Goal: Ask a question: Seek information or help from site administrators or community

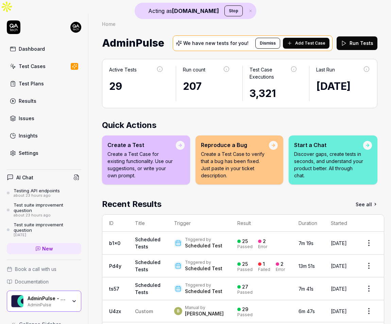
click at [55, 146] on link "Settings" at bounding box center [44, 152] width 74 height 13
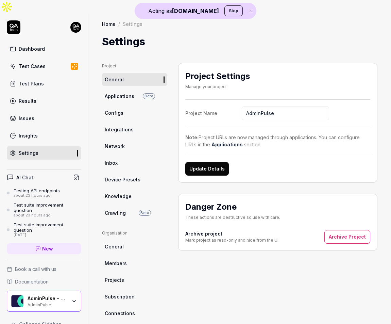
click at [127, 123] on link "Integrations" at bounding box center [134, 129] width 65 height 13
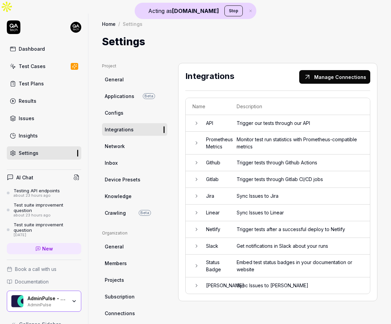
click at [198, 283] on icon at bounding box center [196, 285] width 5 height 5
click at [42, 45] on div "Dashboard" at bounding box center [32, 48] width 26 height 7
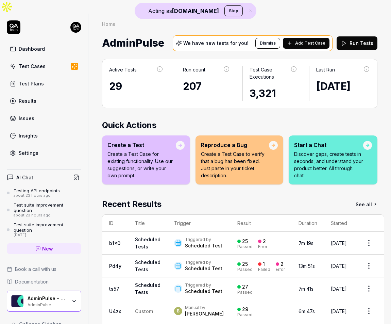
click at [329, 167] on div "Start a Chat Discover gaps, create tests in seconds, and understand your produc…" at bounding box center [333, 159] width 89 height 49
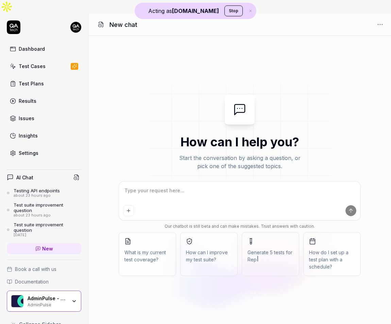
click at [171, 185] on textarea at bounding box center [239, 193] width 233 height 17
type textarea "*"
type textarea "d"
type textarea "*"
type textarea "do"
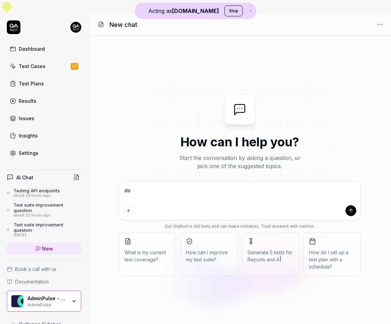
type textarea "*"
type textarea "do"
type textarea "*"
type textarea "do w"
type textarea "*"
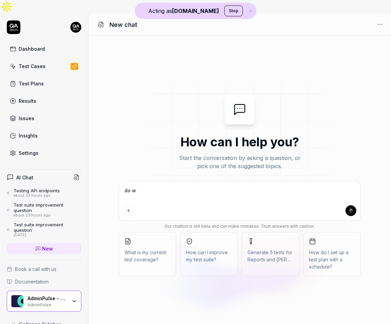
type textarea "do we"
type textarea "*"
type textarea "do we"
type textarea "*"
type textarea "do we ha"
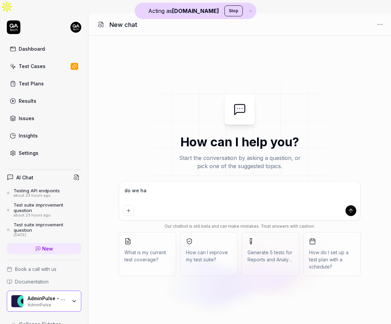
type textarea "*"
type textarea "do we hav"
type textarea "*"
type textarea "do we have"
type textarea "*"
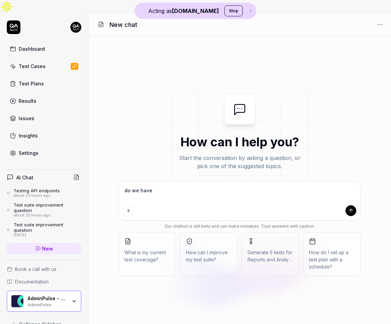
type textarea "do we have"
type textarea "*"
type textarea "do we have a"
type textarea "*"
type textarea "do we have a"
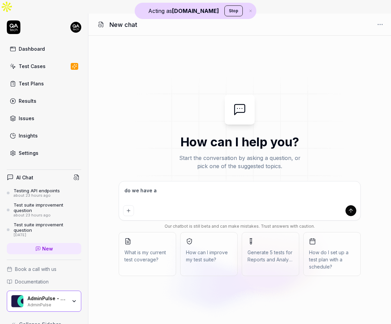
type textarea "*"
type textarea "do we have a q"
type textarea "*"
type textarea "do we have a qa"
type textarea "*"
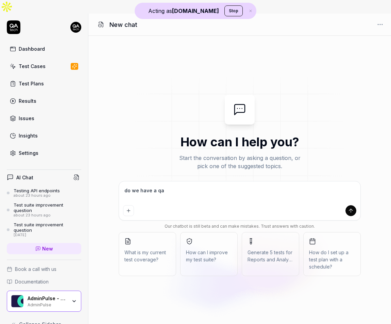
type textarea "do we have a qas"
type textarea "*"
type textarea "do we have a qase"
type textarea "*"
type textarea "do we have a qase i"
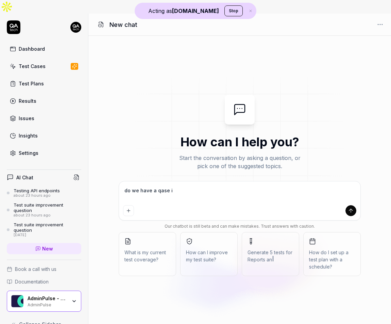
type textarea "*"
type textarea "do we have a qase in"
type textarea "*"
type textarea "do we have a qase int"
type textarea "*"
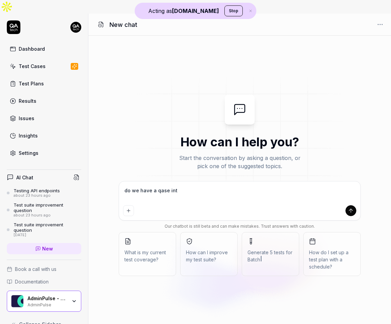
type textarea "do we have a qase inte"
type textarea "*"
type textarea "do we have a qase integ"
type textarea "*"
type textarea "do we have a qase integr"
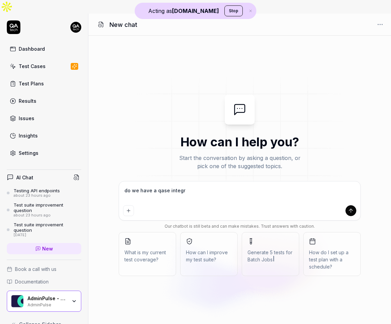
type textarea "*"
type textarea "do we have a qase integra"
type textarea "*"
type textarea "do we have a qase integrat"
type textarea "*"
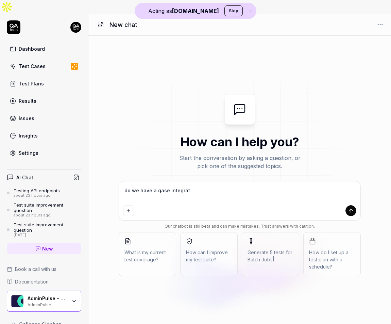
type textarea "do we have a qase integrati"
type textarea "*"
type textarea "do we have a qase integration"
type textarea "*"
type textarea "do we have a qase integration?"
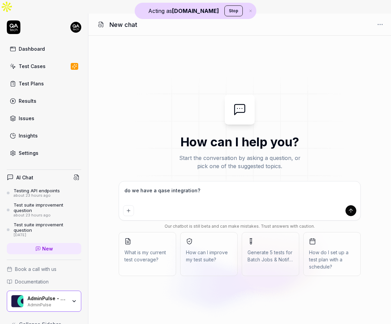
type textarea "*"
type textarea "do we have a qase integration?"
type textarea "*"
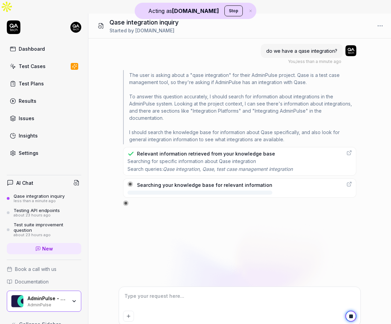
click at [248, 11] on icon "button" at bounding box center [251, 11] width 6 height 4
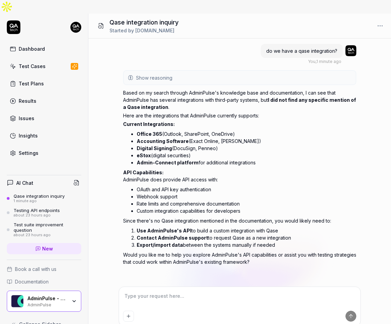
scroll to position [3, 0]
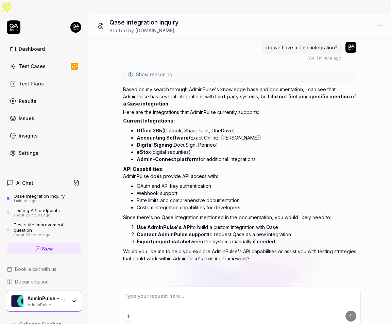
type textarea "*"
click at [59, 60] on link "Test Cases" at bounding box center [44, 66] width 74 height 13
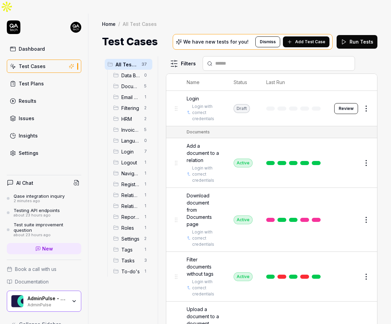
click at [48, 42] on link "Dashboard" at bounding box center [44, 48] width 74 height 13
